Goal: Task Accomplishment & Management: Manage account settings

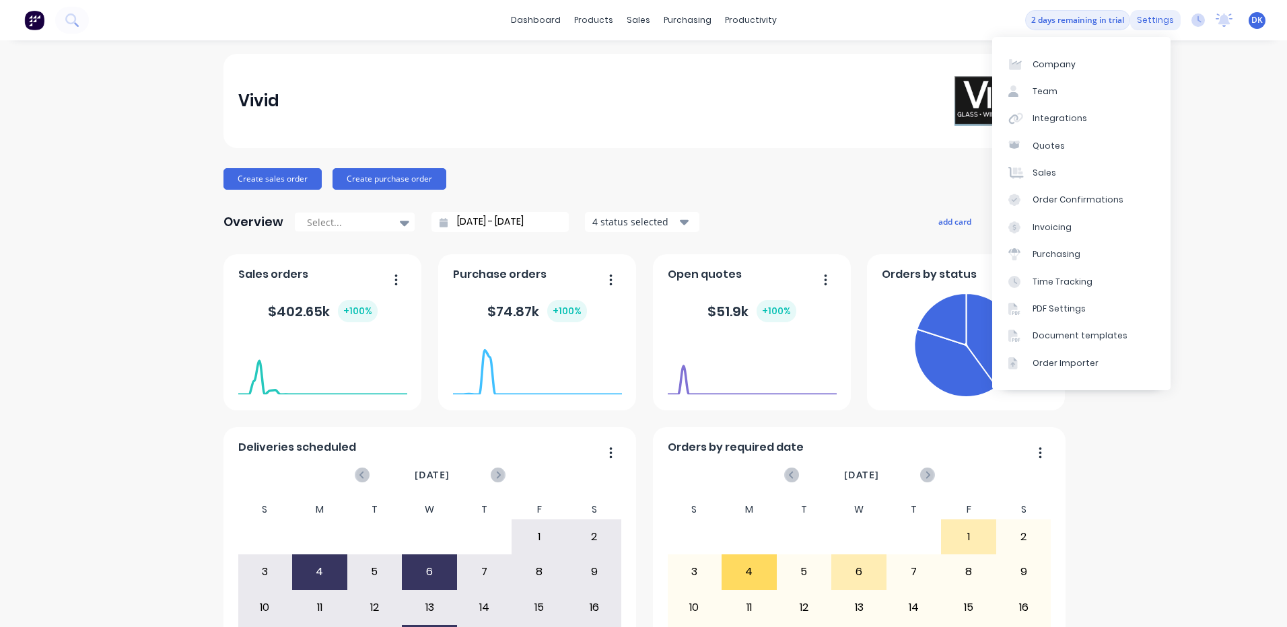
click at [1147, 15] on div "settings" at bounding box center [1155, 20] width 50 height 20
click at [1030, 90] on link "Team" at bounding box center [1081, 91] width 178 height 27
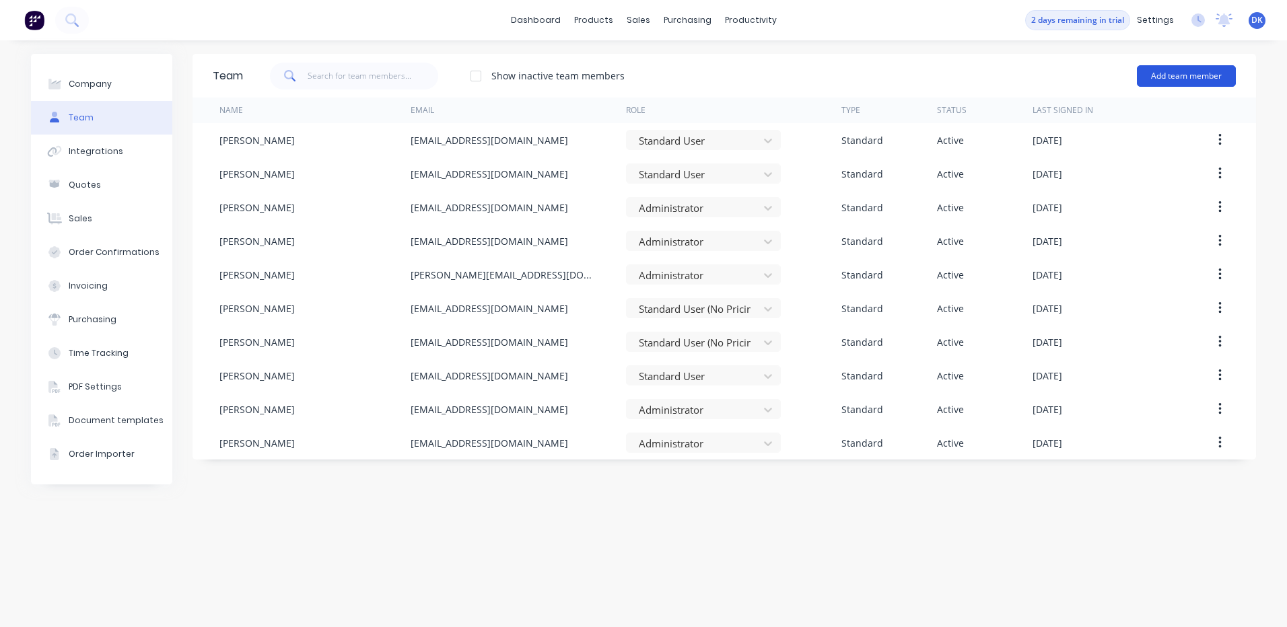
click at [1182, 75] on button "Add team member" at bounding box center [1186, 76] width 99 height 22
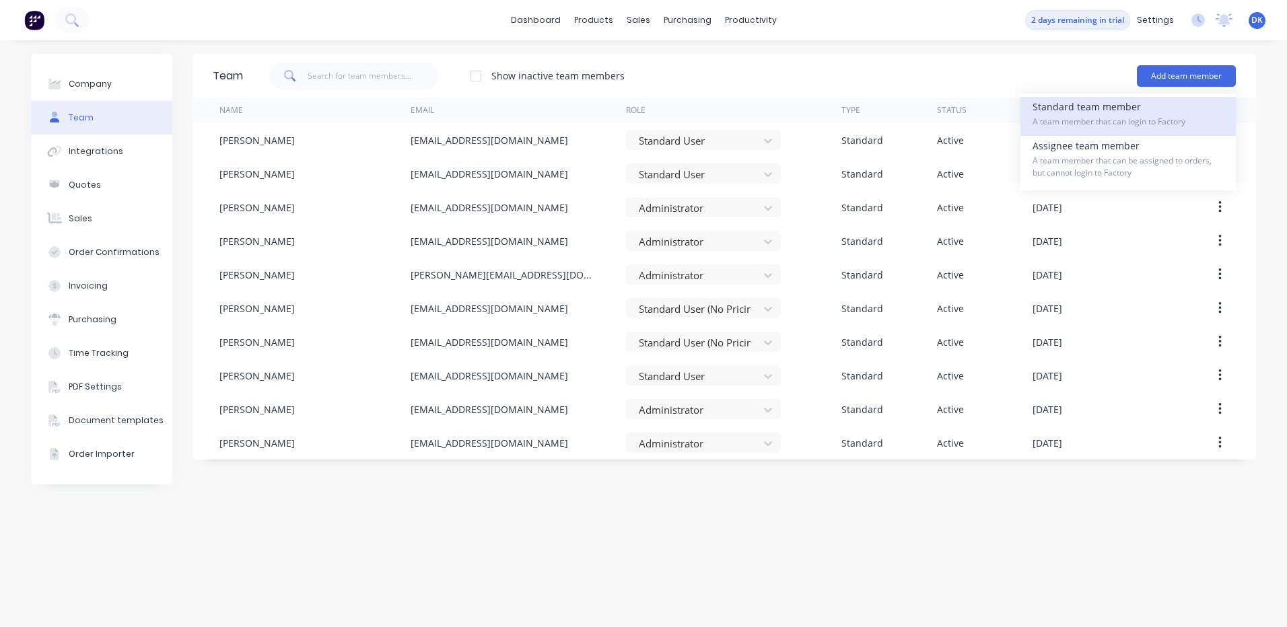
click at [1087, 113] on div "Standard team member A team member that can login to Factory" at bounding box center [1128, 116] width 191 height 39
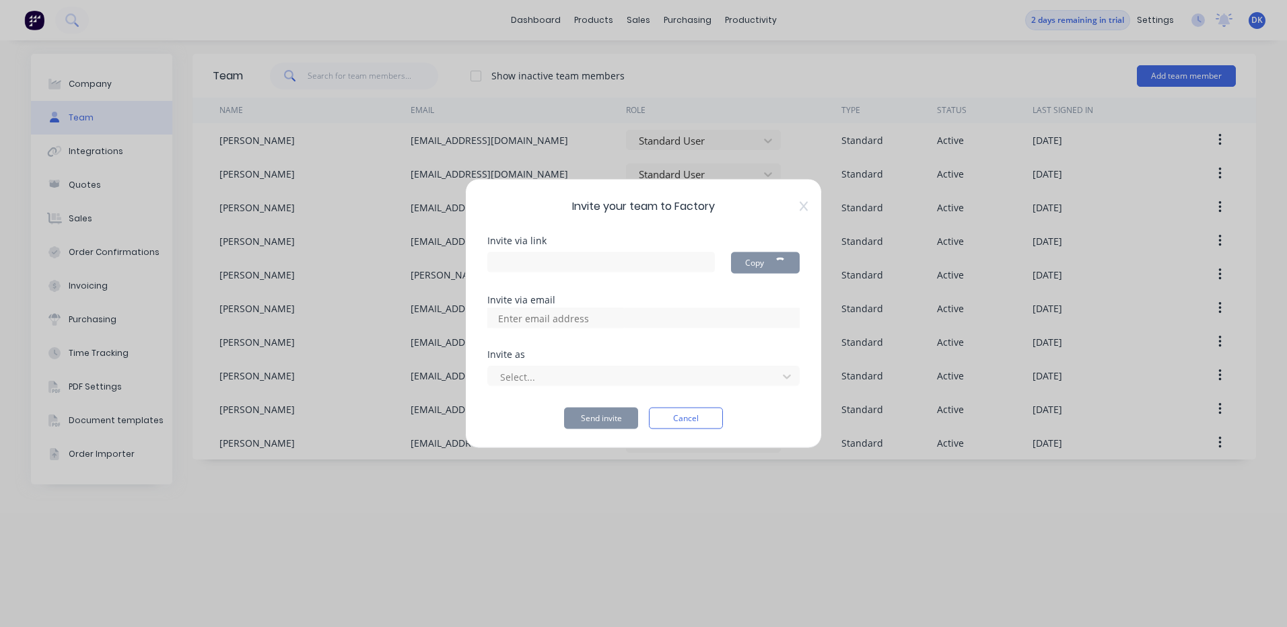
type input "https://app.factory.app/invite/vLzDKBw0"
click at [510, 317] on input at bounding box center [558, 318] width 135 height 20
paste input "swiseman@vgwd.com.au>"
type input "swiseman@vgwd.com.au>"
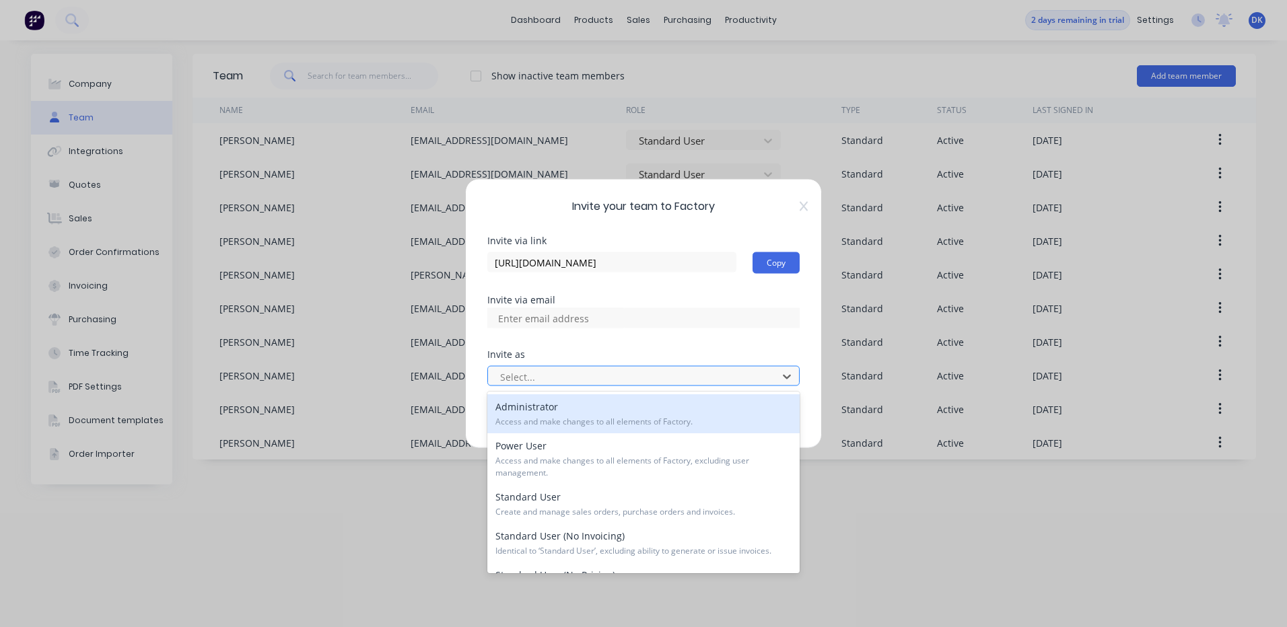
click at [566, 414] on div "Administrator Access and make changes to all elements of Factory." at bounding box center [643, 414] width 312 height 39
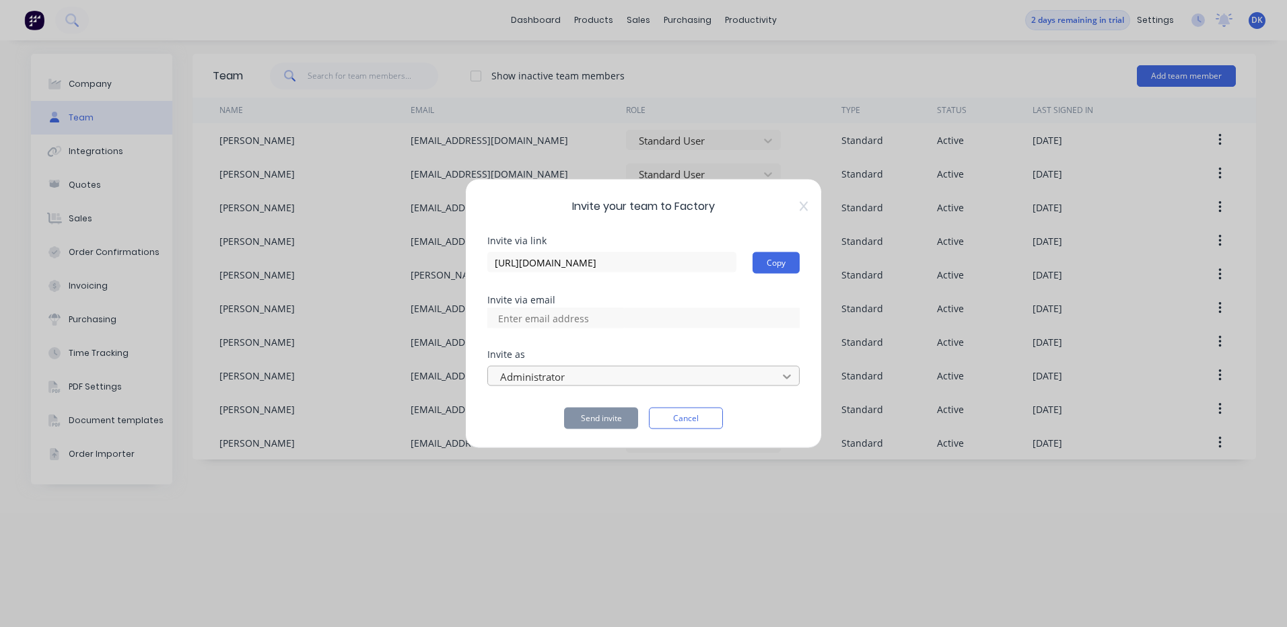
click at [784, 376] on icon at bounding box center [787, 377] width 8 height 5
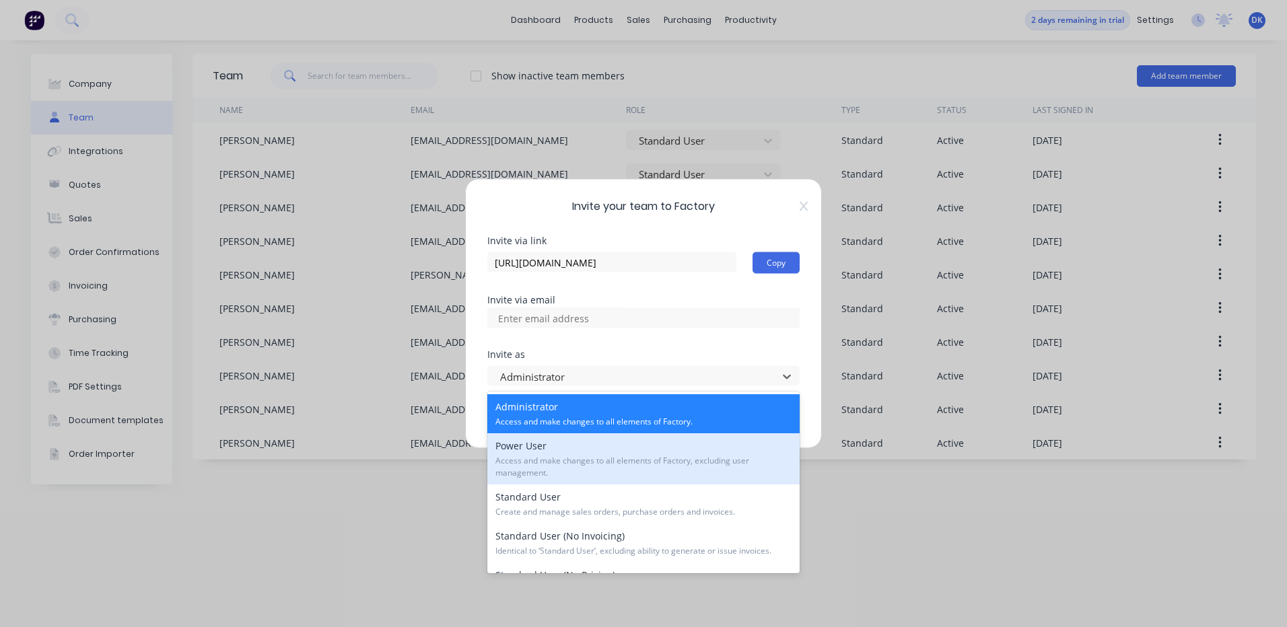
click at [526, 452] on div "Power User Access and make changes to all elements of Factory, excluding user m…" at bounding box center [643, 459] width 312 height 51
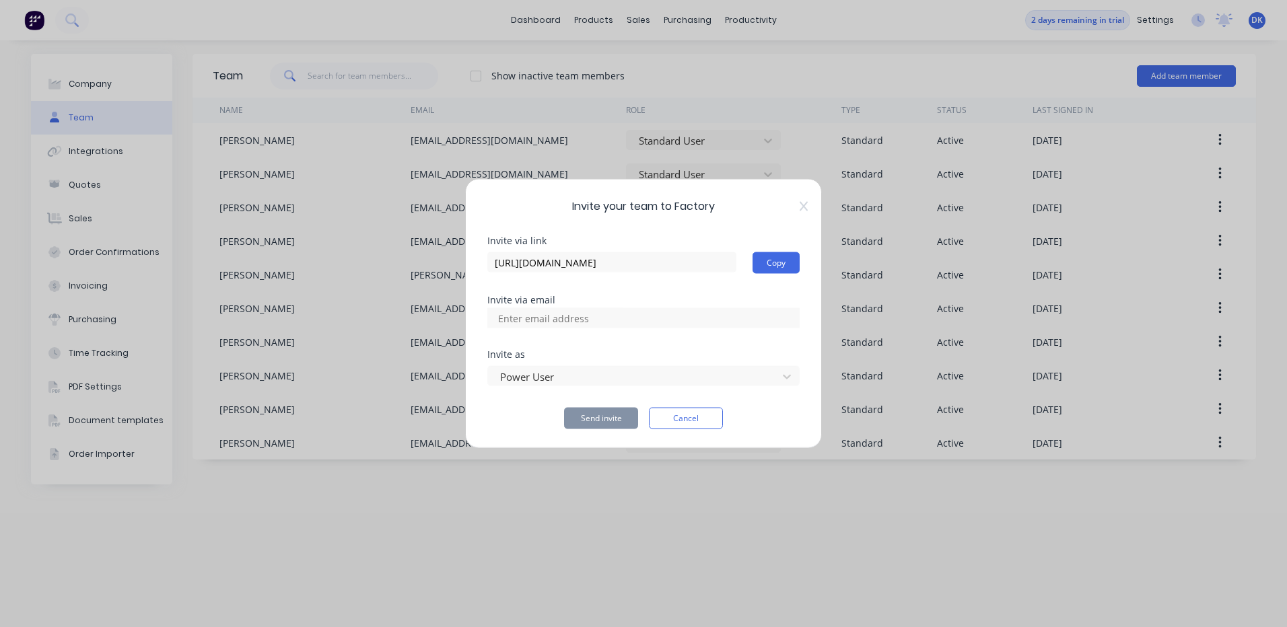
paste input "swiseman@vgwd.com.au>"
type input "[EMAIL_ADDRESS][DOMAIN_NAME]"
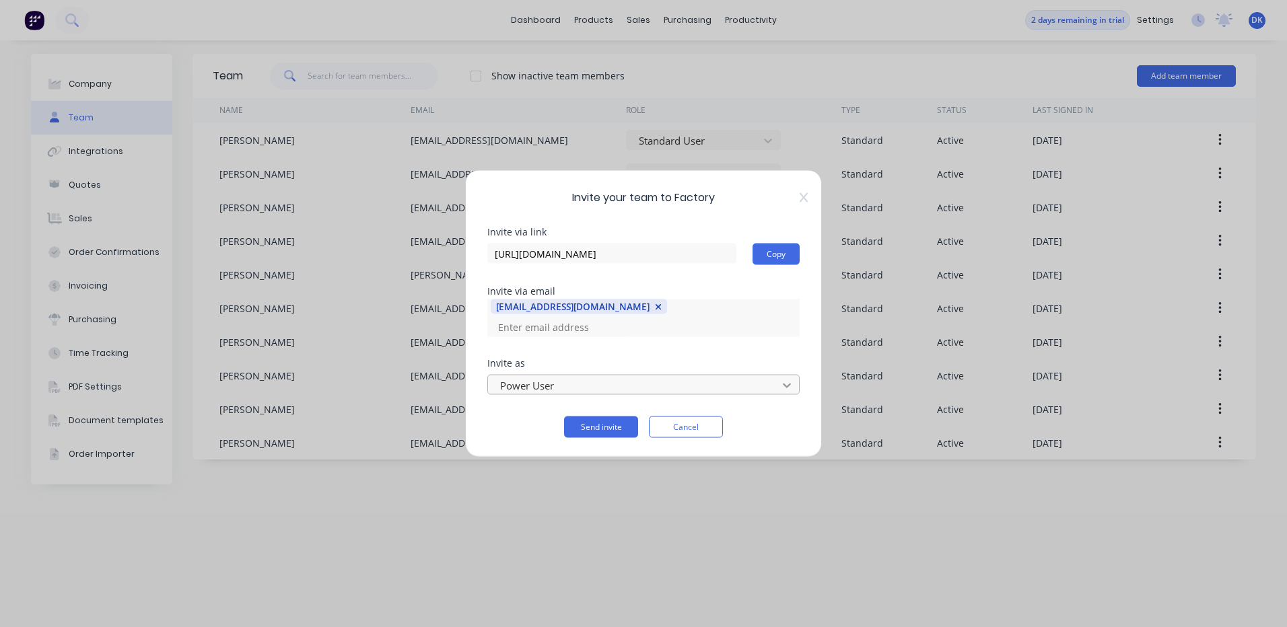
click at [786, 379] on icon at bounding box center [786, 385] width 13 height 13
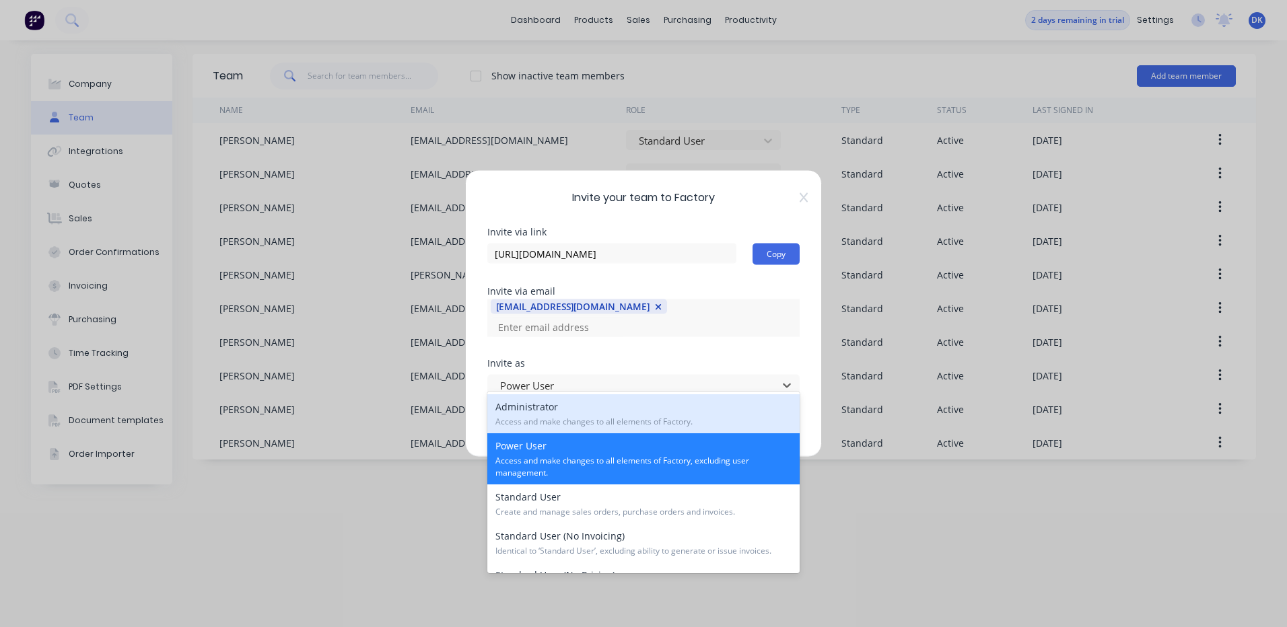
click at [574, 411] on div "Administrator Access and make changes to all elements of Factory." at bounding box center [643, 414] width 312 height 39
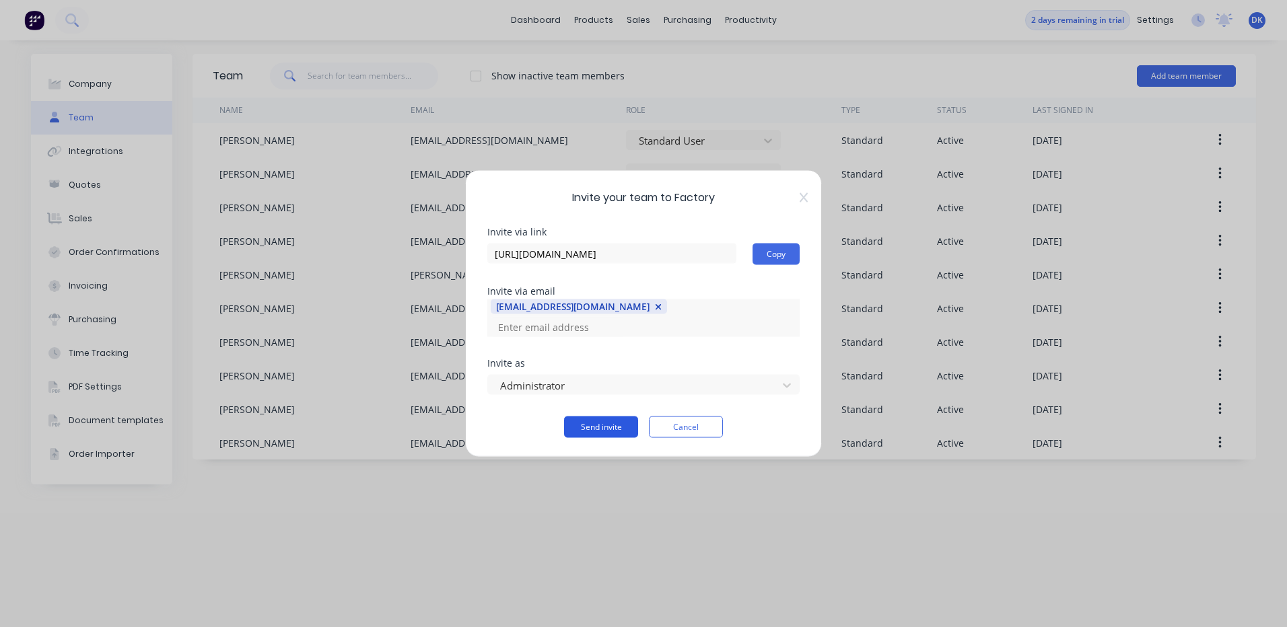
click at [597, 418] on button "Send invite" at bounding box center [601, 428] width 74 height 22
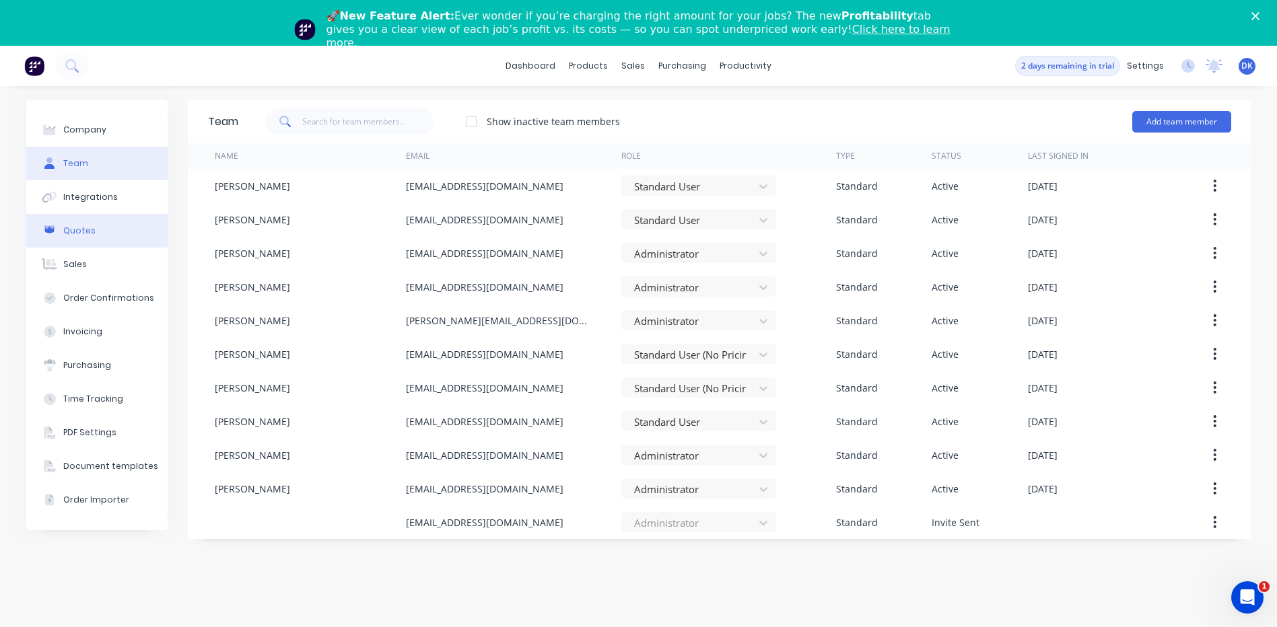
click at [77, 230] on div "Quotes" at bounding box center [79, 231] width 32 height 12
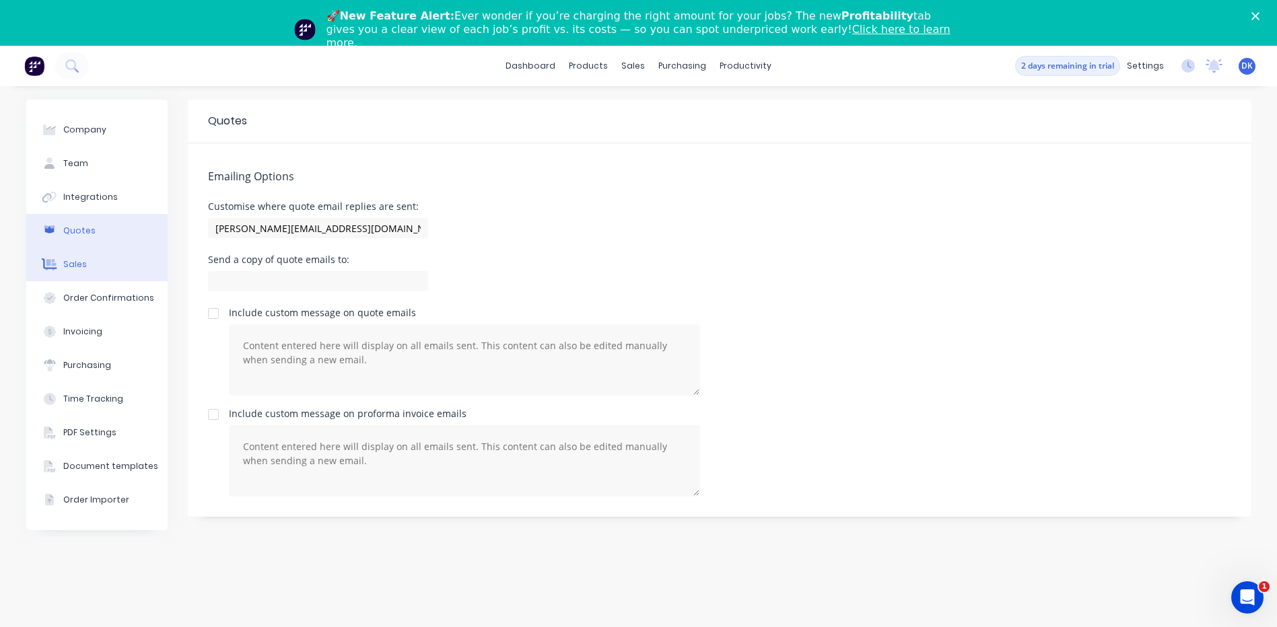
click at [70, 267] on div "Sales" at bounding box center [75, 265] width 24 height 12
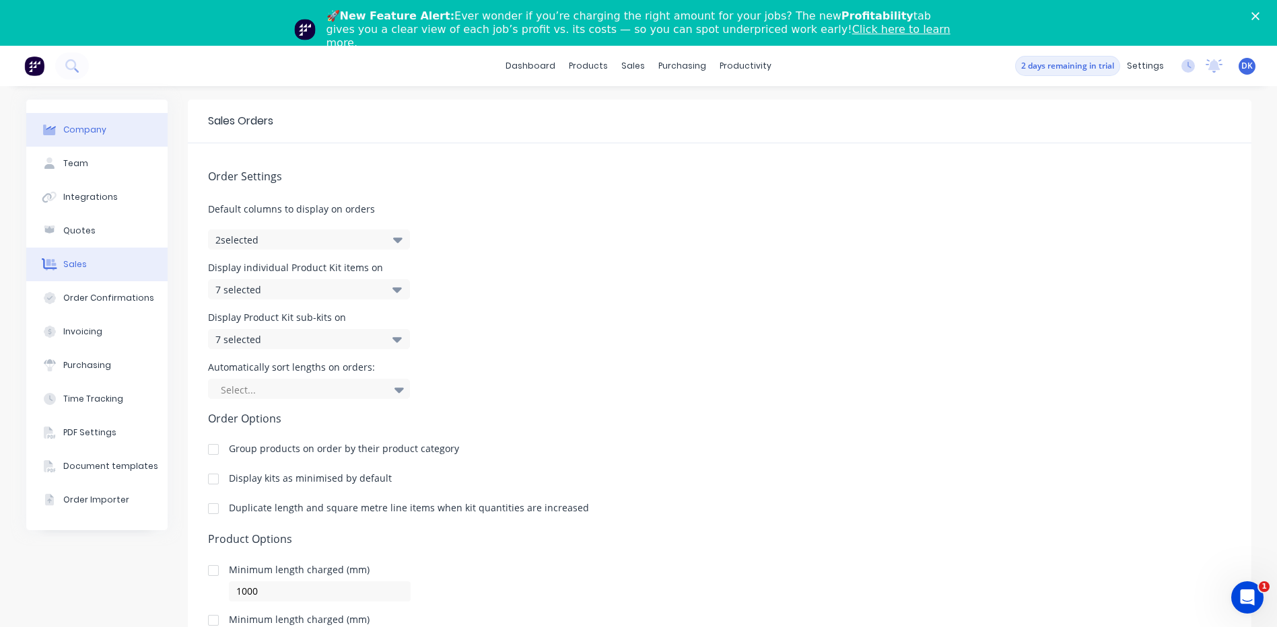
click at [79, 129] on div "Company" at bounding box center [84, 130] width 43 height 12
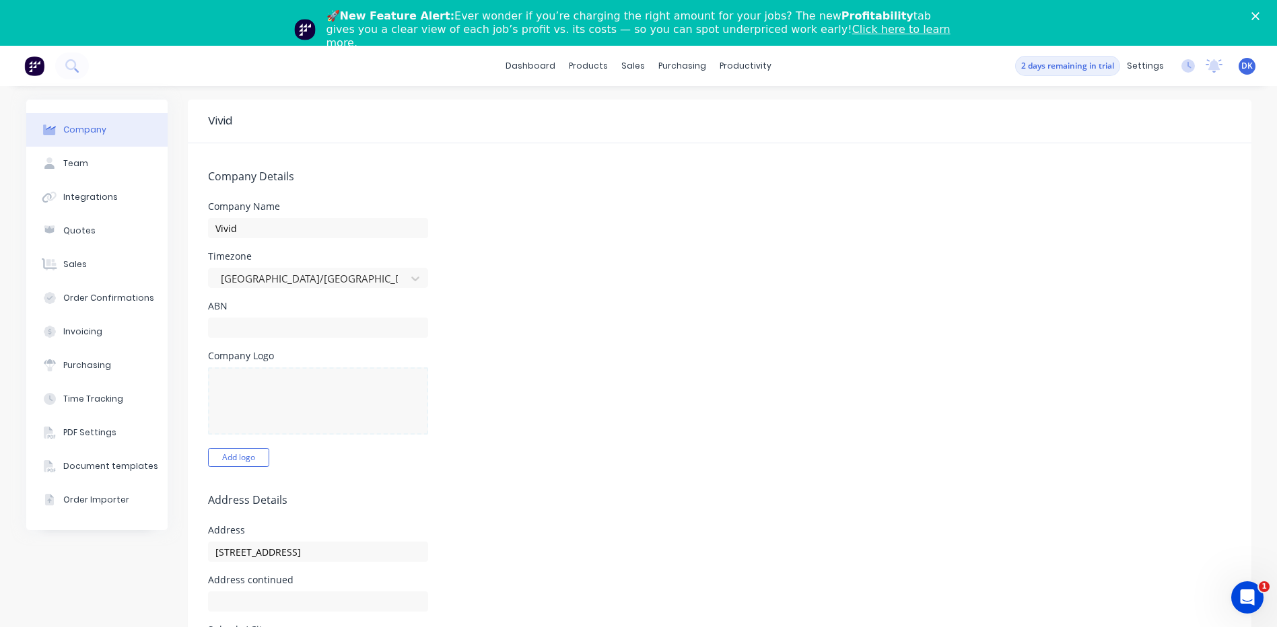
select select "AU"
click at [529, 66] on link "dashboard" at bounding box center [530, 66] width 63 height 20
